Goal: Task Accomplishment & Management: Manage account settings

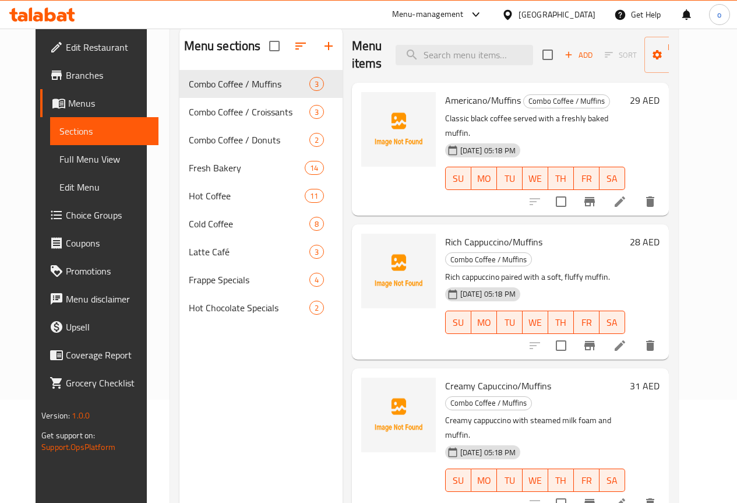
scroll to position [47, 0]
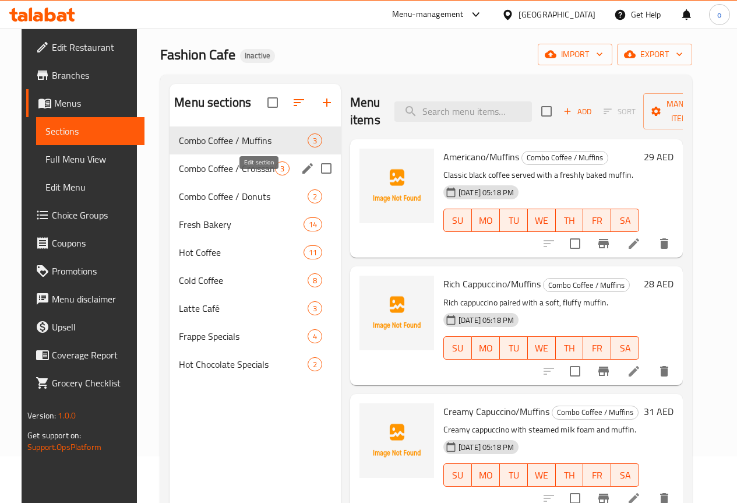
click at [299, 177] on button "edit" at bounding box center [307, 168] width 17 height 17
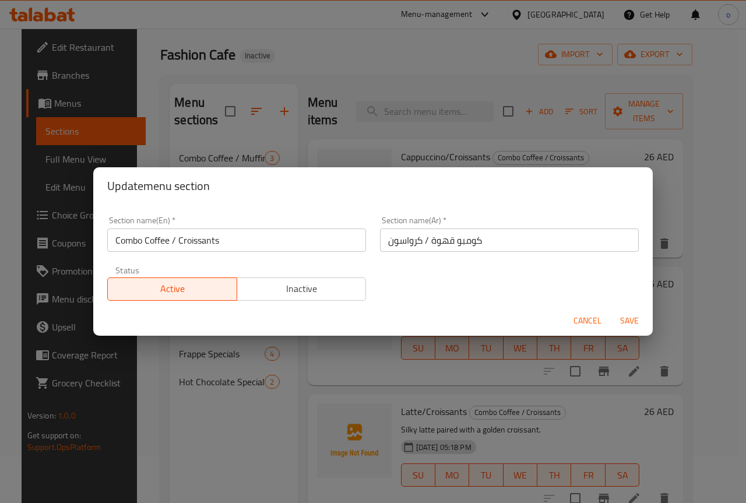
click at [266, 139] on div "Update menu section Section name(En)   * Combo Coffee / Croissants Section name…" at bounding box center [373, 251] width 746 height 503
click at [591, 324] on span "Cancel" at bounding box center [588, 321] width 28 height 15
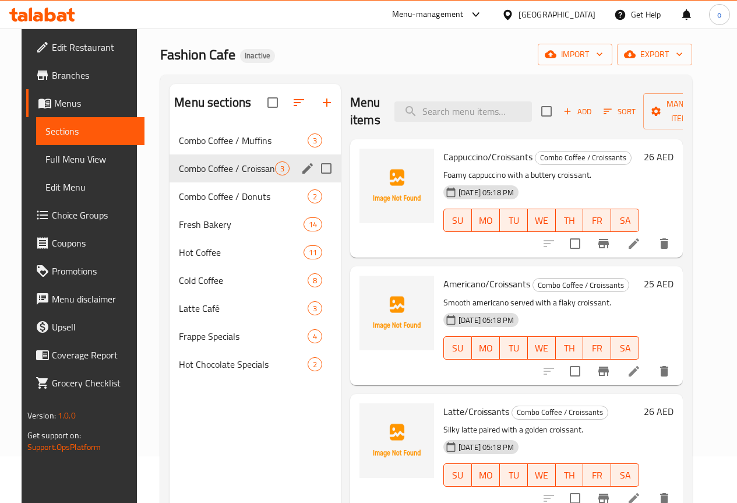
click at [201, 177] on div "Combo Coffee / Croissants 3" at bounding box center [255, 168] width 171 height 28
click at [209, 175] on span "Combo Coffee / Croissants" at bounding box center [227, 168] width 96 height 14
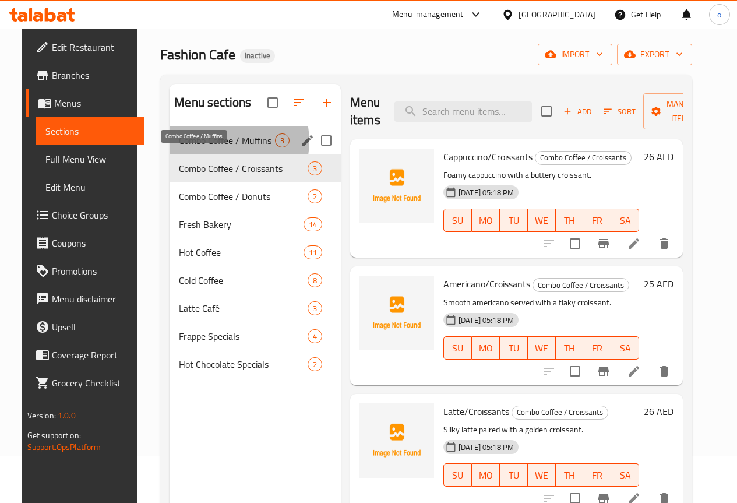
click at [208, 147] on span "Combo Coffee / Muffins" at bounding box center [227, 140] width 96 height 14
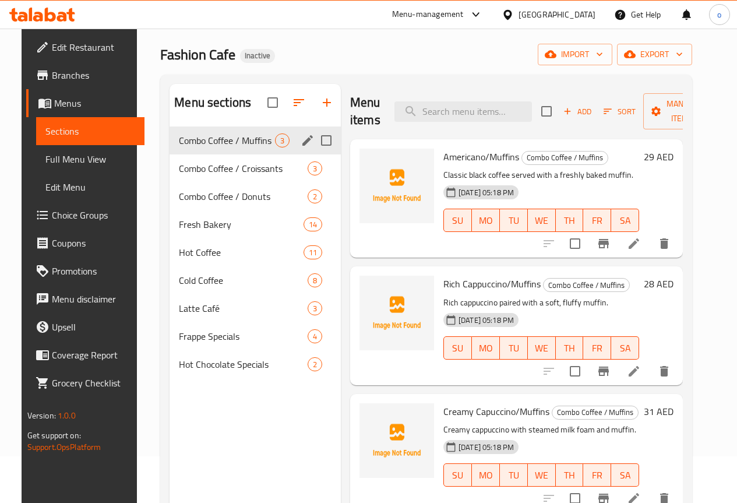
click at [213, 175] on div "Combo Coffee / Croissants 3" at bounding box center [255, 168] width 171 height 28
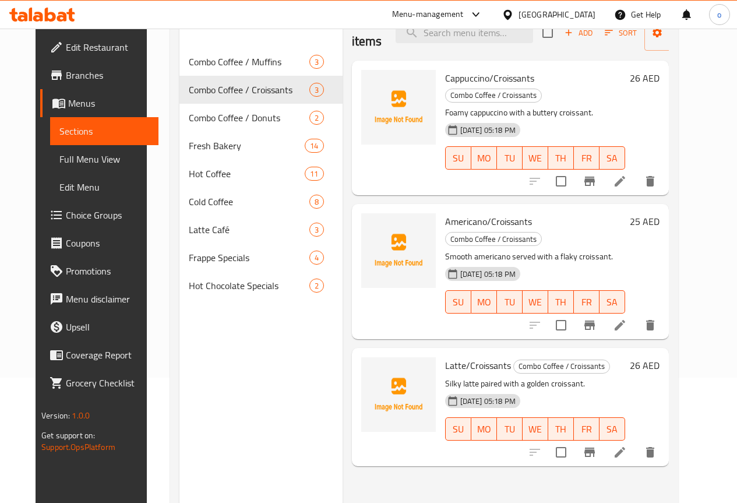
scroll to position [105, 0]
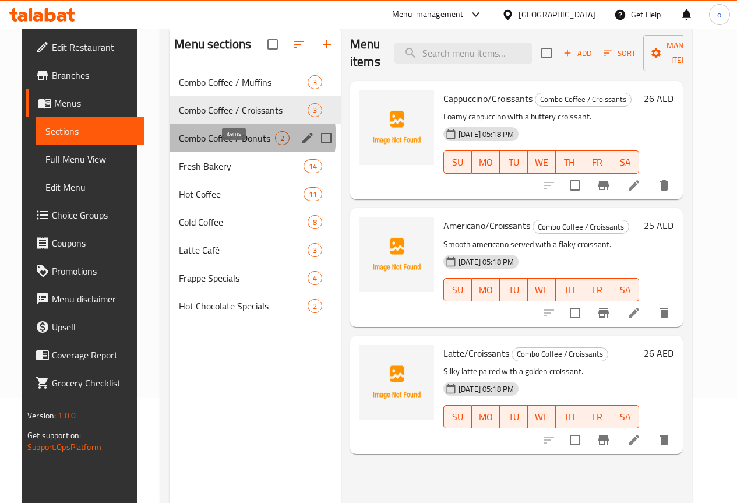
click at [276, 144] on span "2" at bounding box center [282, 138] width 13 height 11
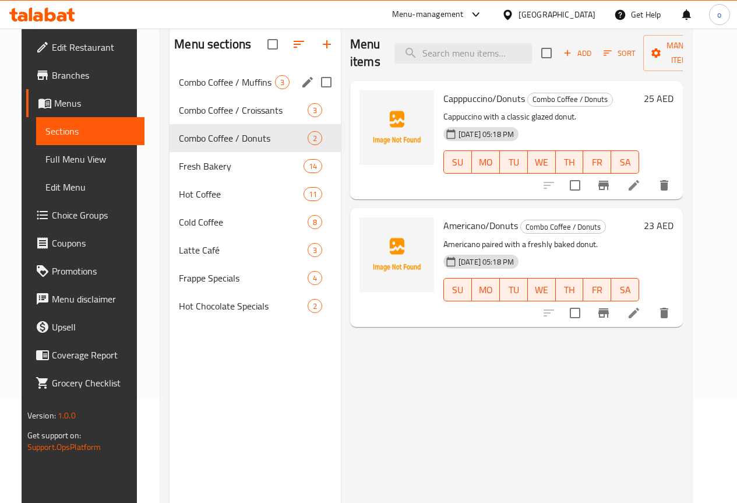
click at [230, 96] on div "Combo Coffee / Muffins 3" at bounding box center [255, 82] width 171 height 28
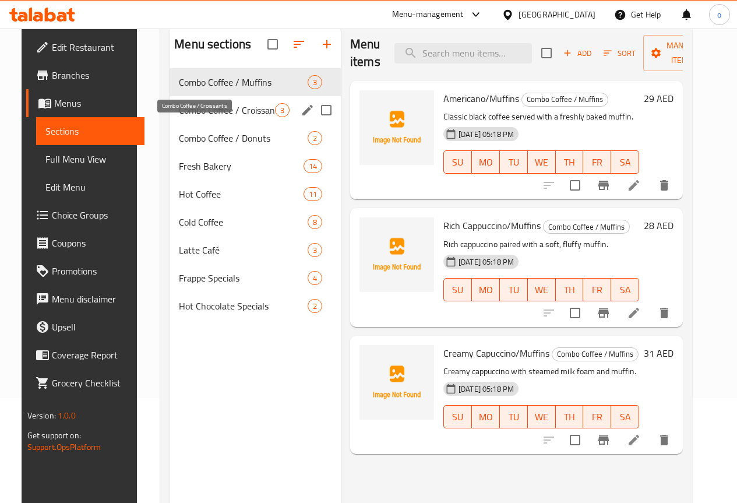
click at [211, 117] on span "Combo Coffee / Croissants" at bounding box center [227, 110] width 96 height 14
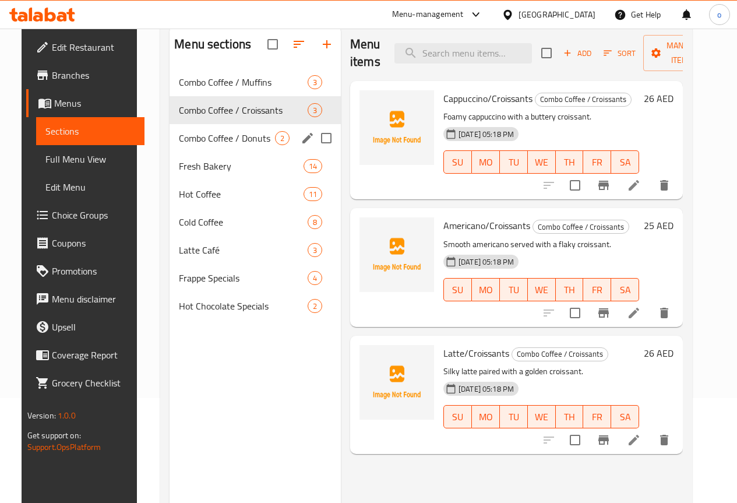
click at [217, 152] on div "Combo Coffee / Donuts 2" at bounding box center [255, 138] width 171 height 28
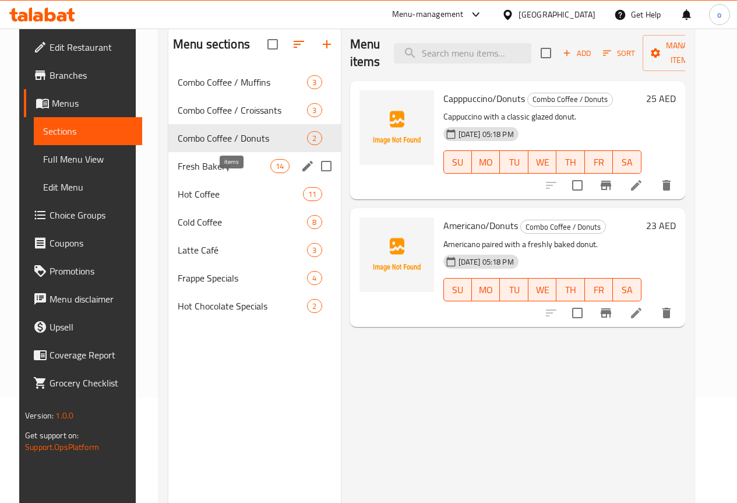
click at [271, 172] on span "14" at bounding box center [279, 166] width 17 height 11
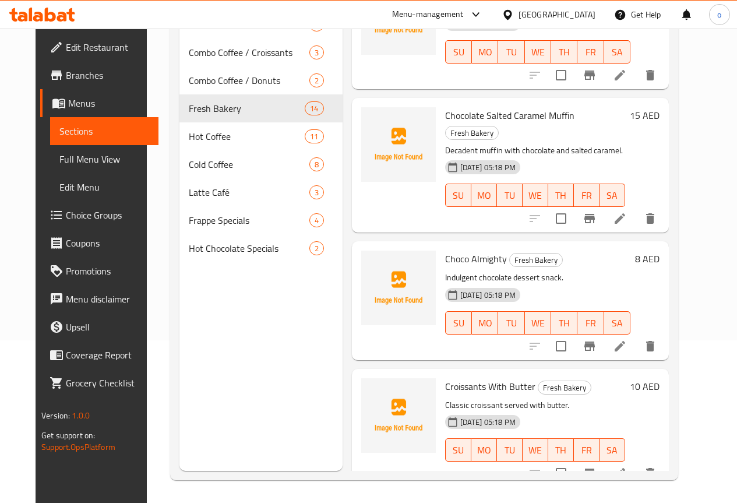
scroll to position [163, 0]
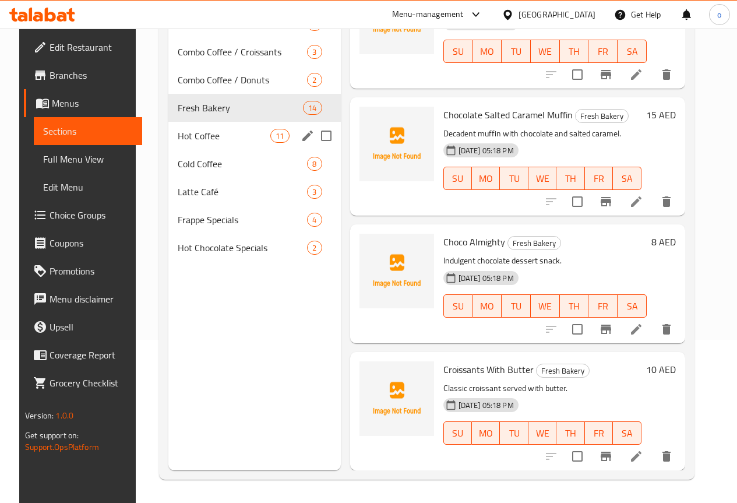
click at [189, 150] on div "Hot Coffee 11" at bounding box center [254, 136] width 173 height 28
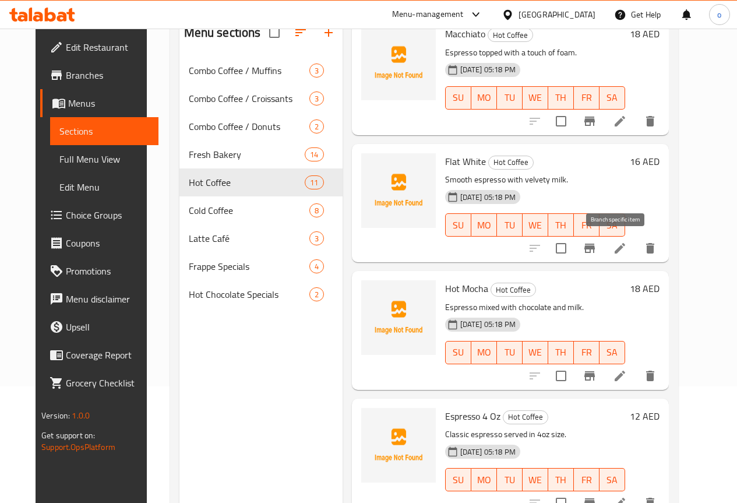
scroll to position [163, 0]
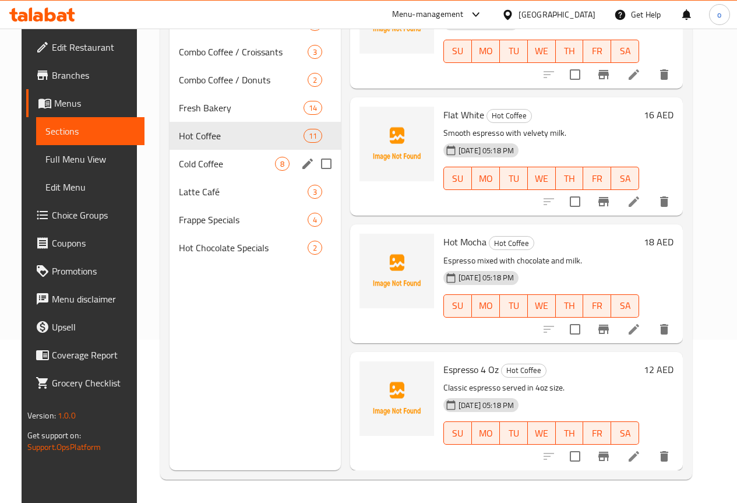
click at [174, 173] on div "Cold Coffee 8" at bounding box center [255, 164] width 171 height 28
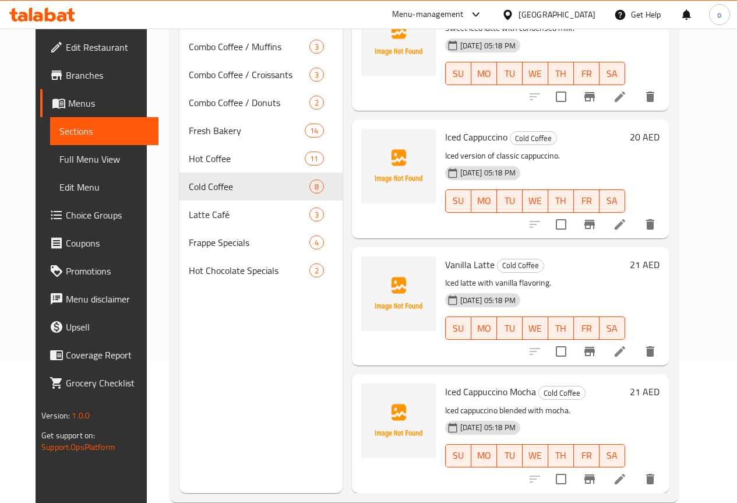
scroll to position [163, 0]
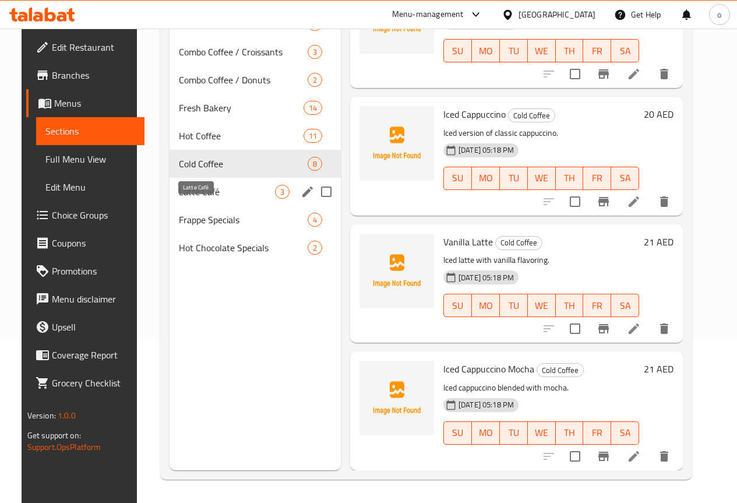
click at [226, 199] on span "Latte Café" at bounding box center [227, 192] width 96 height 14
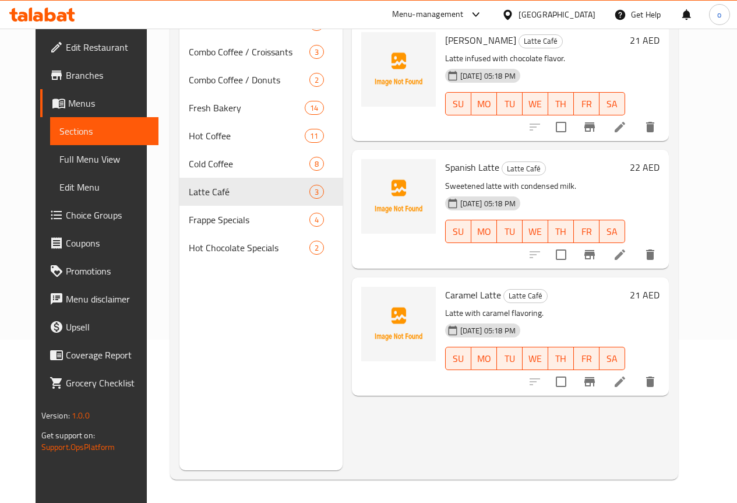
scroll to position [105, 0]
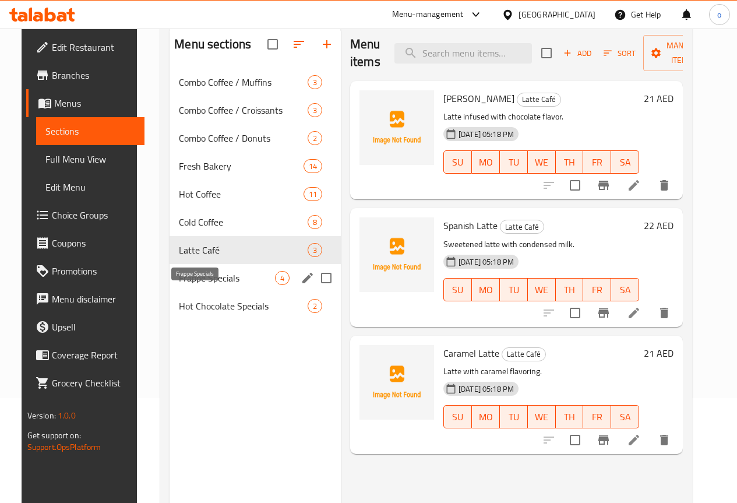
click at [199, 285] on span "Frappe Specials" at bounding box center [227, 278] width 96 height 14
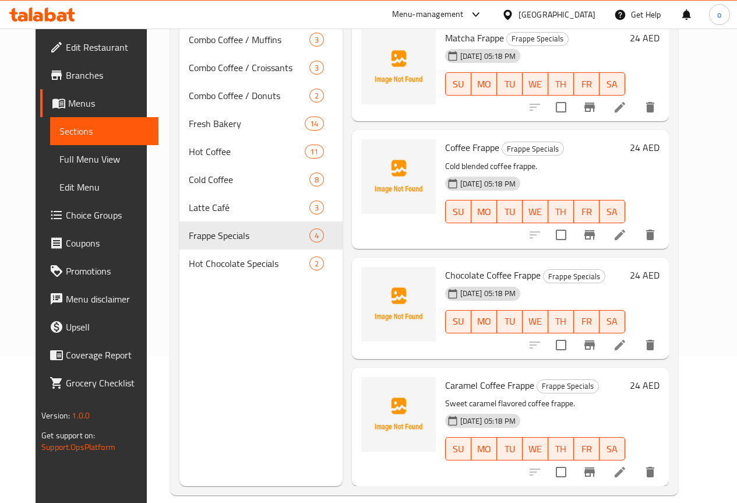
scroll to position [163, 0]
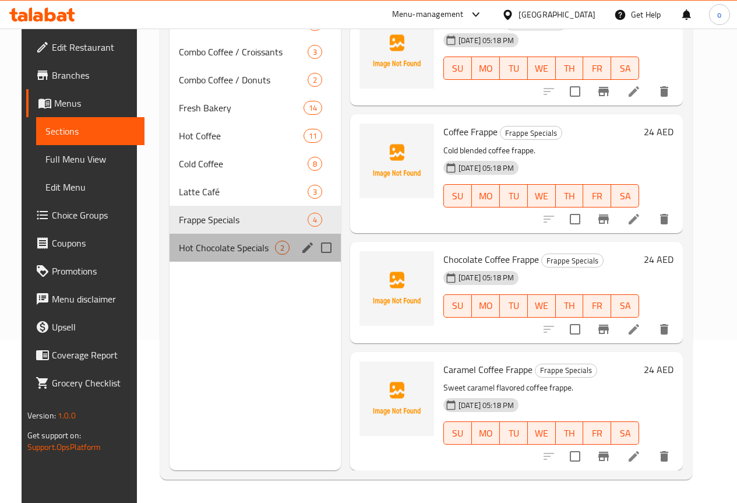
click at [248, 260] on div "Hot Chocolate Specials 2" at bounding box center [255, 248] width 171 height 28
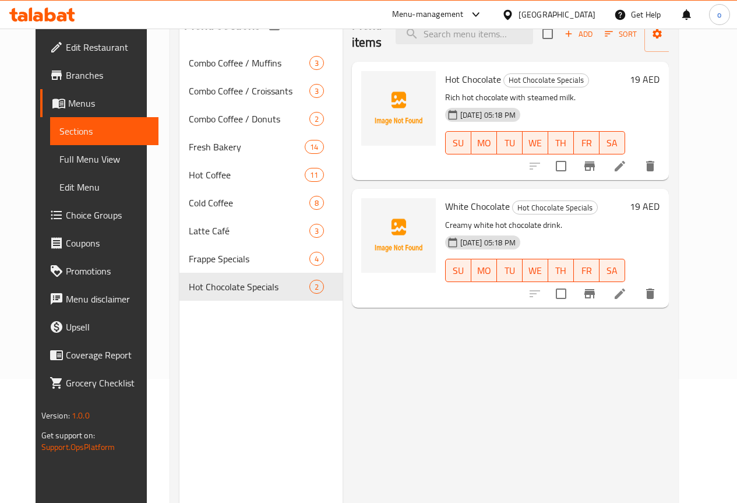
scroll to position [105, 0]
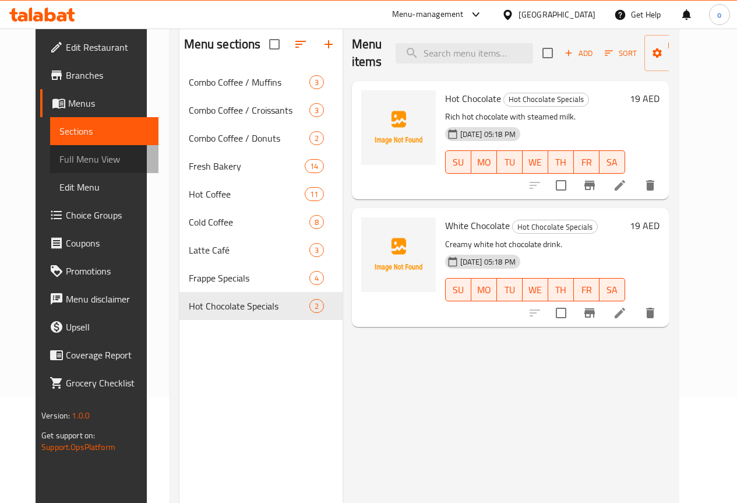
click at [71, 164] on span "Full Menu View" at bounding box center [104, 159] width 90 height 14
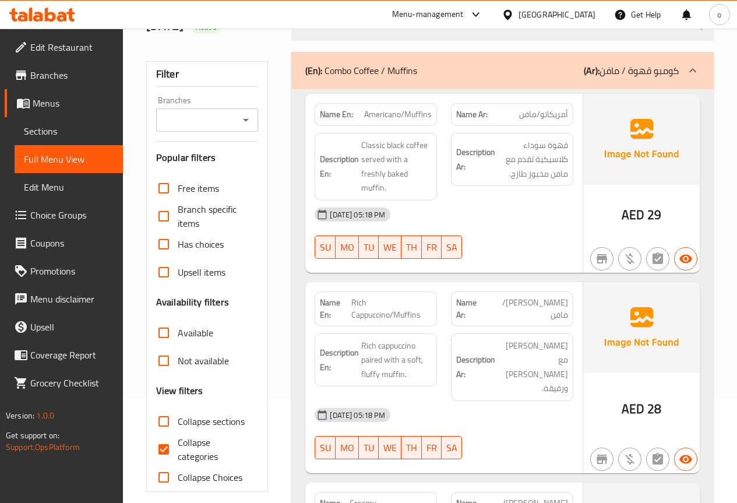
click at [71, 199] on link "Edit Menu" at bounding box center [69, 187] width 108 height 28
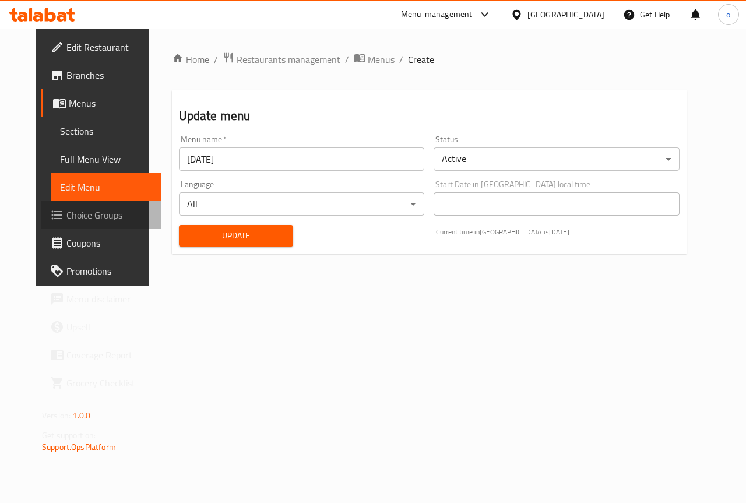
click at [68, 221] on span "Choice Groups" at bounding box center [108, 215] width 85 height 14
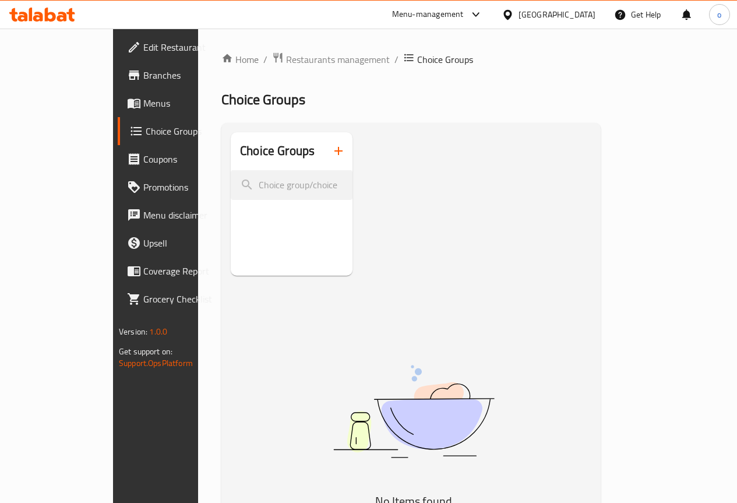
click at [118, 228] on link "Menu disclaimer" at bounding box center [177, 215] width 118 height 28
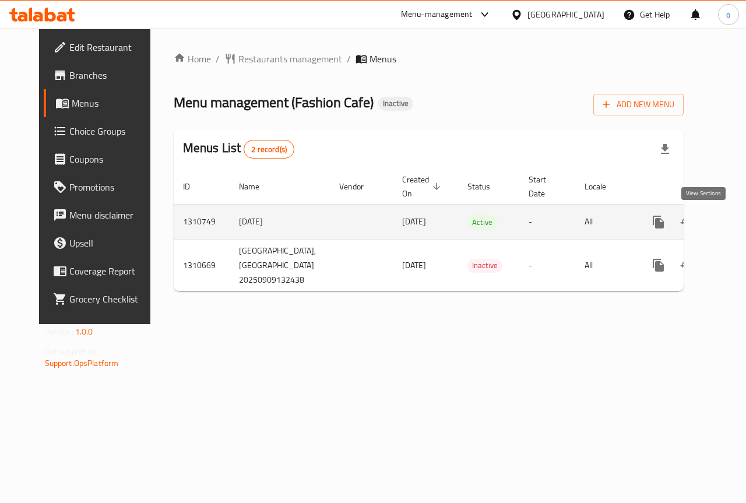
click at [736, 217] on icon "enhanced table" at bounding box center [743, 222] width 14 height 14
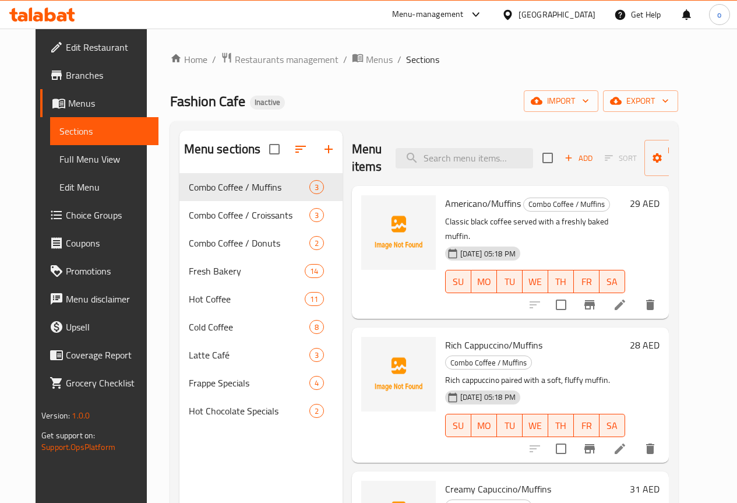
click at [75, 78] on span "Branches" at bounding box center [107, 75] width 83 height 14
